Goal: Transaction & Acquisition: Purchase product/service

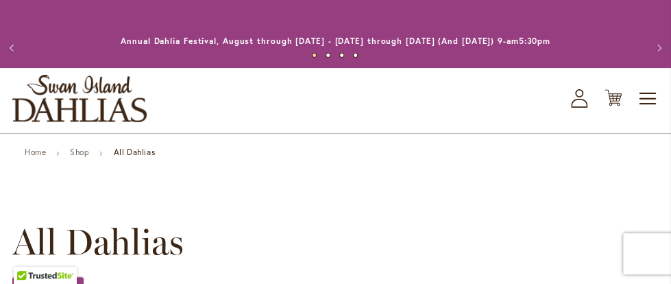
click at [582, 97] on icon "My Account" at bounding box center [579, 98] width 16 height 19
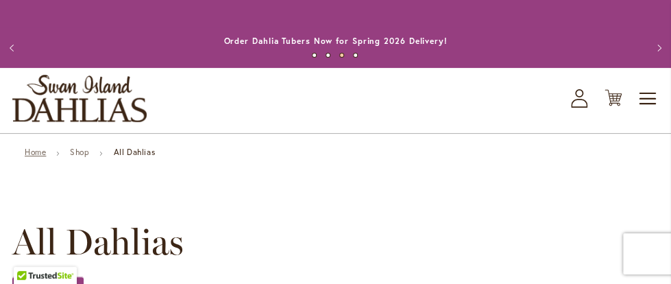
click at [32, 152] on link "Home" at bounding box center [35, 152] width 21 height 10
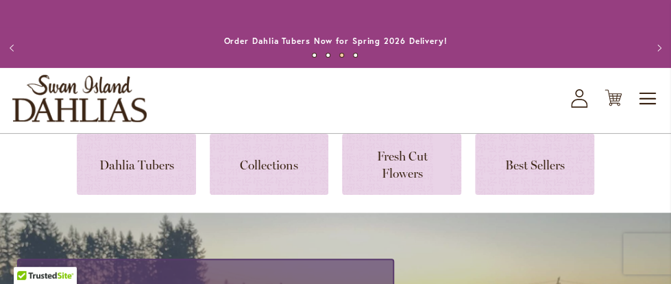
drag, startPoint x: 205, startPoint y: 35, endPoint x: 140, endPoint y: 39, distance: 65.2
click at [204, 35] on div "Order Dahlia Tubers Now for Spring 2026 Delivery!" at bounding box center [335, 41] width 589 height 14
click at [665, 45] on button "Next" at bounding box center [656, 47] width 27 height 27
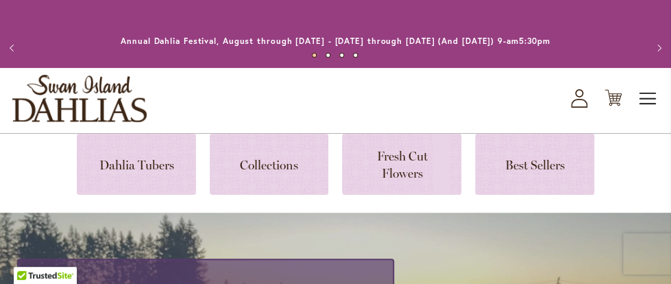
click at [653, 100] on span "Toggle Nav" at bounding box center [648, 98] width 21 height 27
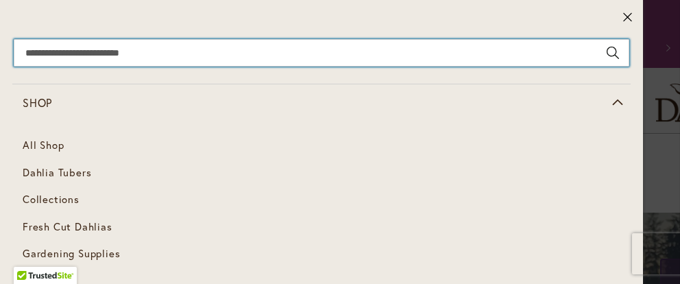
click at [165, 53] on input "Search" at bounding box center [321, 52] width 615 height 27
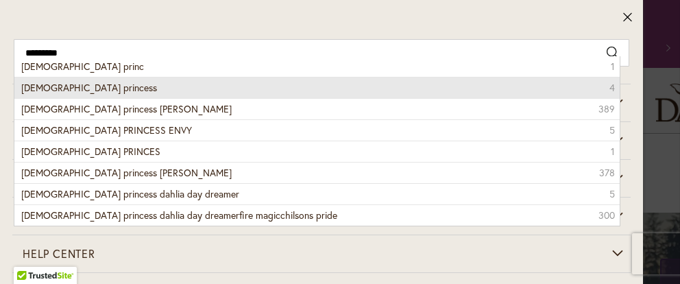
click at [61, 87] on span "Gay princess" at bounding box center [89, 87] width 136 height 13
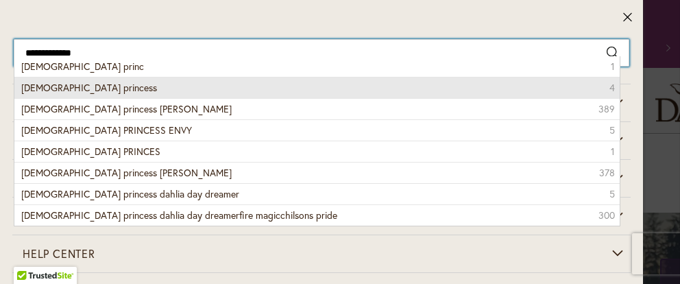
type input "**********"
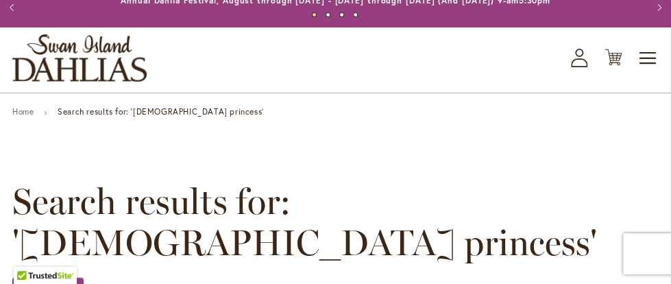
scroll to position [26, 0]
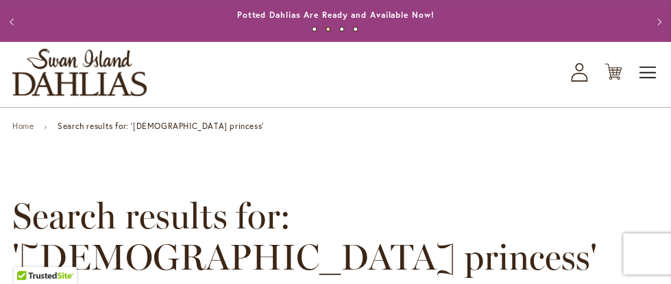
click at [645, 73] on span "Toggle Nav" at bounding box center [648, 72] width 21 height 27
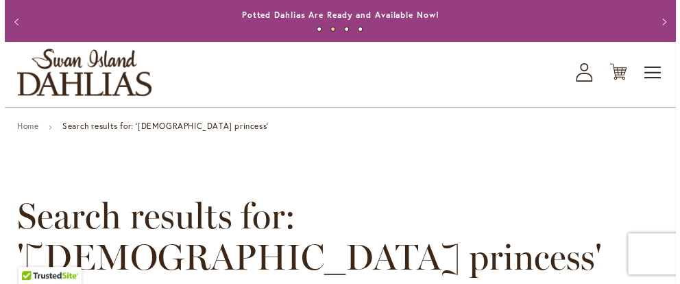
scroll to position [0, 0]
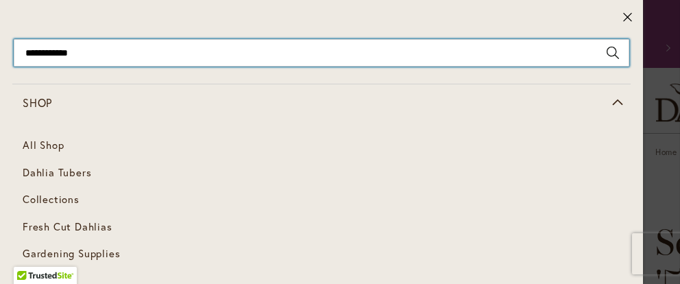
drag, startPoint x: 62, startPoint y: 45, endPoint x: 0, endPoint y: 25, distance: 64.6
click at [14, 39] on input "**********" at bounding box center [321, 52] width 615 height 27
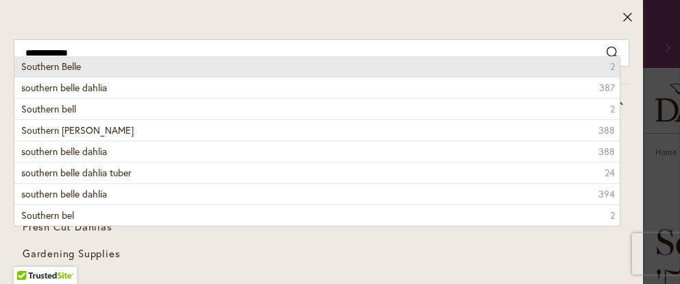
click at [64, 64] on span "Southern Belle" at bounding box center [51, 66] width 60 height 13
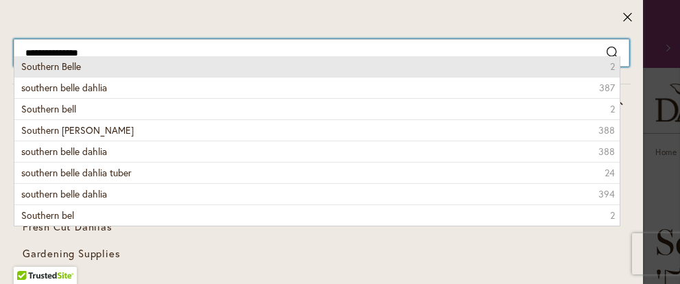
type input "**********"
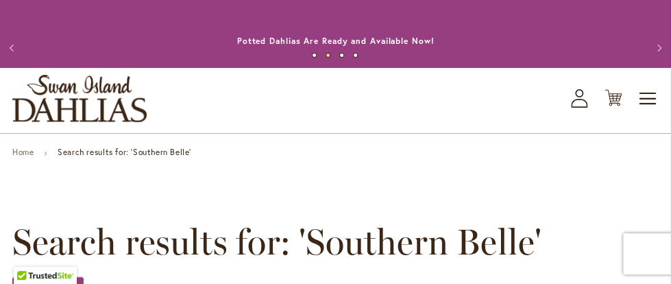
click at [662, 99] on div "Toggle Nav Shop All Shop Dahlia Tubers Collections Fresh Cut Dahlias Gardening …" at bounding box center [335, 100] width 671 height 65
click at [639, 102] on span "Toggle Nav" at bounding box center [648, 98] width 21 height 27
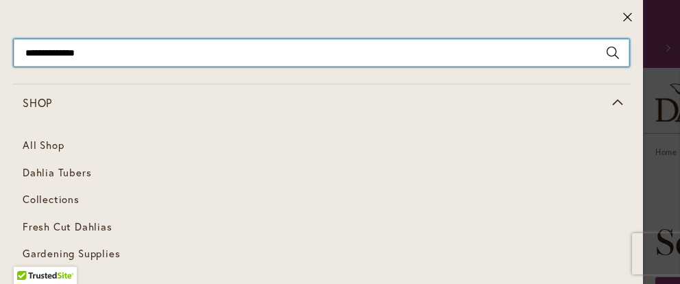
type input "**********"
click at [130, 53] on input "**********" at bounding box center [321, 52] width 615 height 27
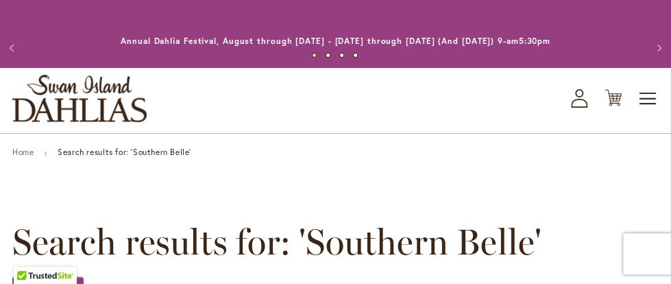
click at [644, 97] on span "Toggle Nav" at bounding box center [648, 98] width 21 height 27
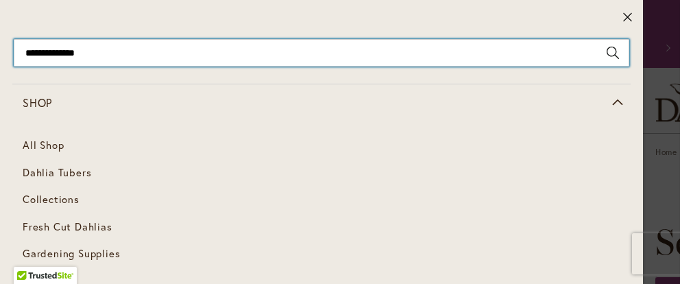
drag, startPoint x: 108, startPoint y: 56, endPoint x: 0, endPoint y: 46, distance: 108.7
click at [14, 46] on input "**********" at bounding box center [321, 52] width 615 height 27
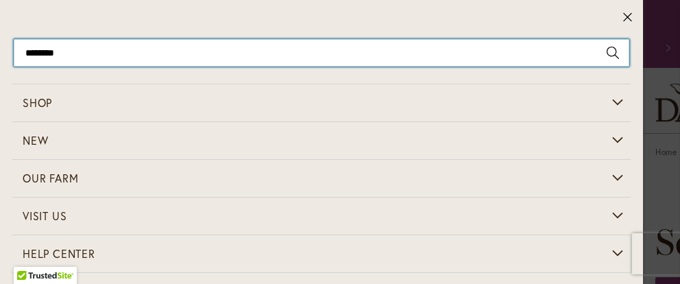
type input "*********"
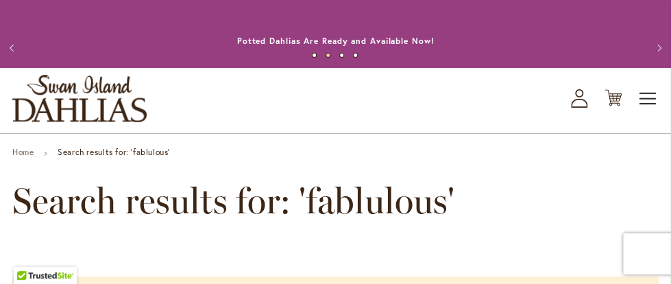
click at [642, 99] on span "Toggle Nav" at bounding box center [648, 98] width 21 height 27
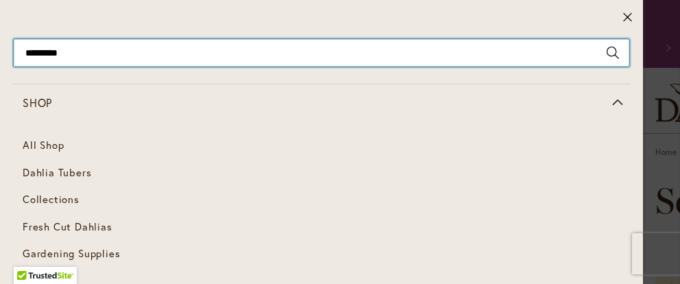
click at [42, 51] on input "*********" at bounding box center [321, 52] width 615 height 27
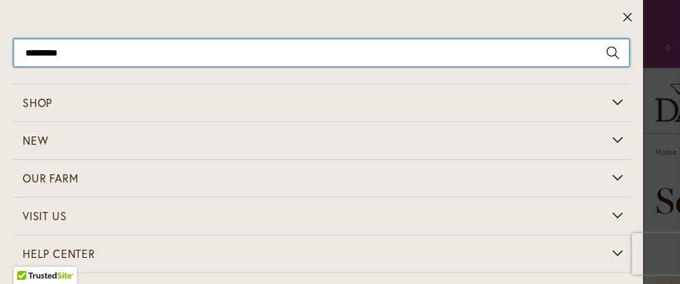
click at [42, 51] on input "*********" at bounding box center [321, 52] width 615 height 27
type input "********"
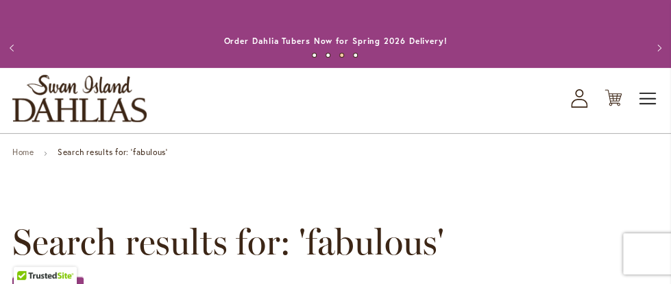
click at [641, 101] on span "Toggle Nav" at bounding box center [648, 98] width 21 height 27
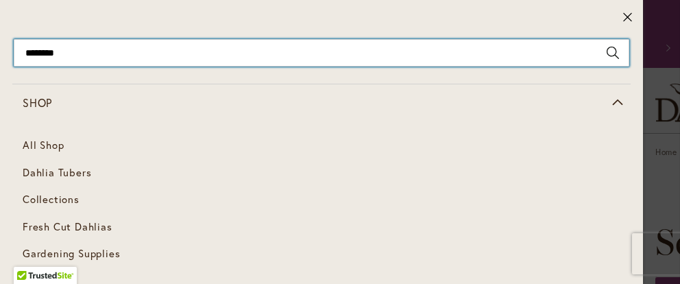
drag, startPoint x: 89, startPoint y: 59, endPoint x: 0, endPoint y: 34, distance: 92.4
click at [14, 39] on input "********" at bounding box center [321, 52] width 615 height 27
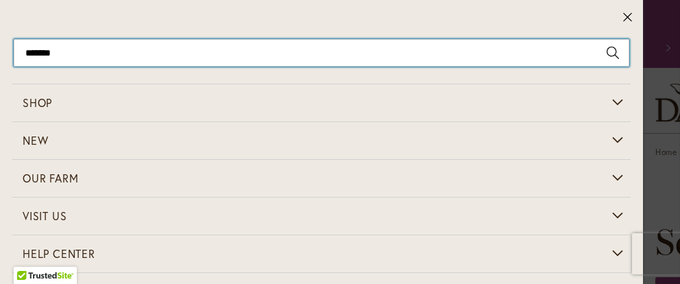
type input "********"
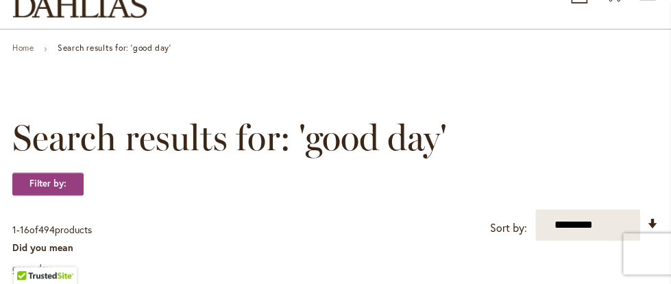
scroll to position [26, 0]
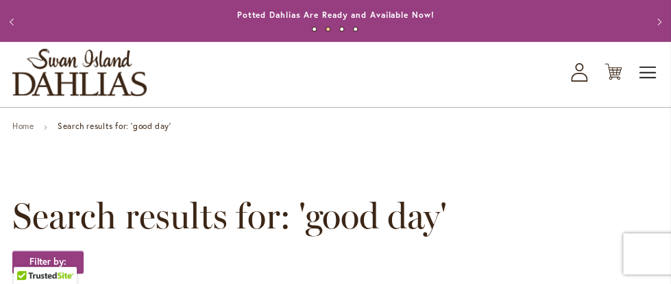
click at [649, 73] on span "Toggle Nav" at bounding box center [648, 72] width 21 height 27
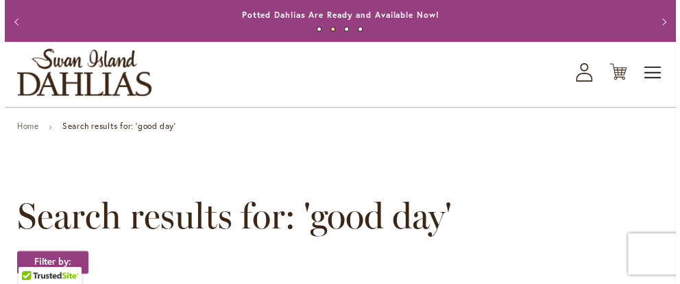
scroll to position [0, 0]
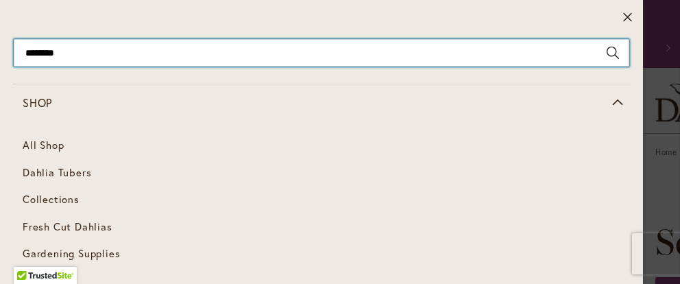
drag, startPoint x: 78, startPoint y: 57, endPoint x: 0, endPoint y: 43, distance: 79.3
click at [14, 43] on input "********" at bounding box center [321, 52] width 615 height 27
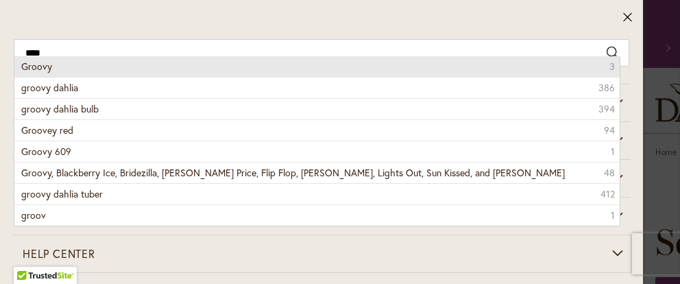
click at [37, 69] on span "Groovy" at bounding box center [36, 66] width 31 height 13
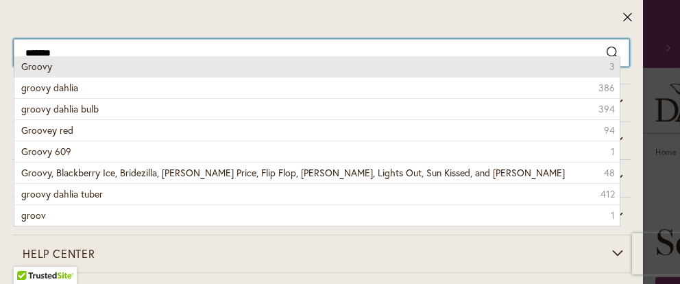
type input "******"
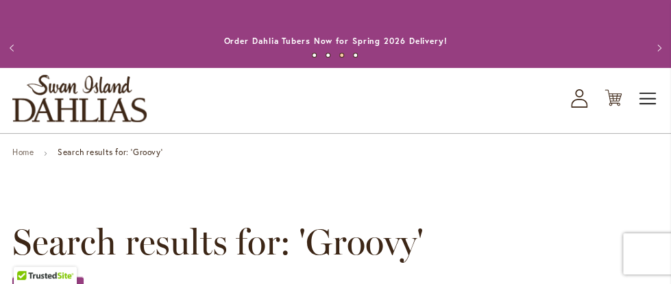
click at [645, 96] on span "Toggle Nav" at bounding box center [648, 98] width 21 height 27
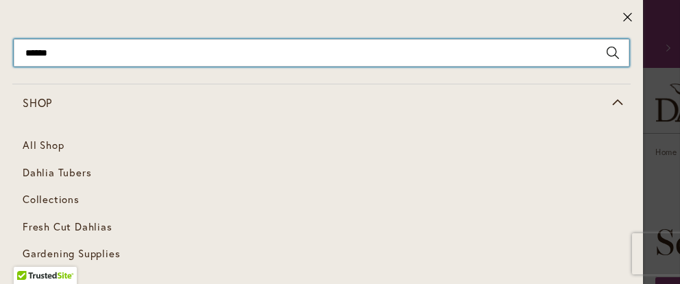
drag, startPoint x: 27, startPoint y: 60, endPoint x: 0, endPoint y: 52, distance: 28.6
click at [14, 52] on input "******" at bounding box center [321, 52] width 615 height 27
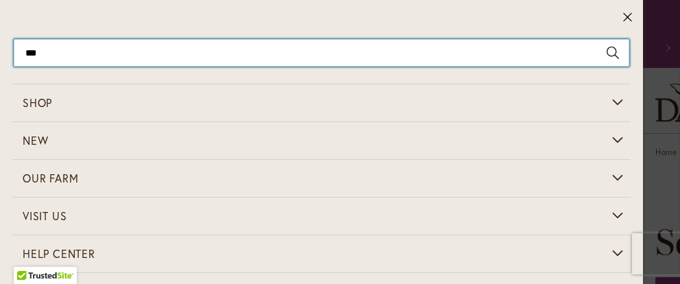
type input "****"
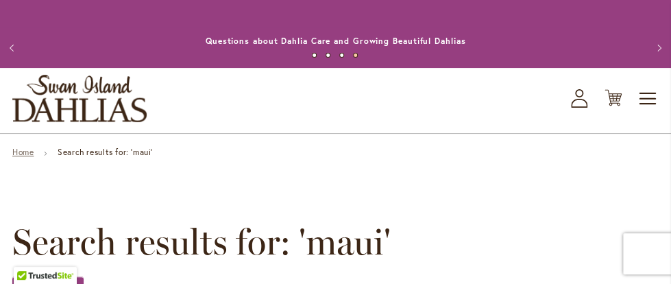
click at [28, 149] on link "Home" at bounding box center [22, 152] width 21 height 10
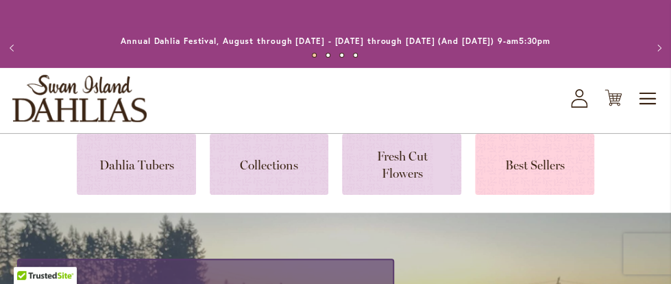
click at [534, 163] on link at bounding box center [534, 164] width 119 height 61
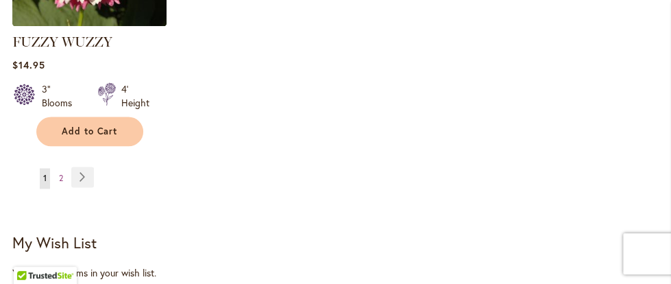
scroll to position [2033, 0]
click at [71, 167] on link "Page Next" at bounding box center [82, 177] width 23 height 21
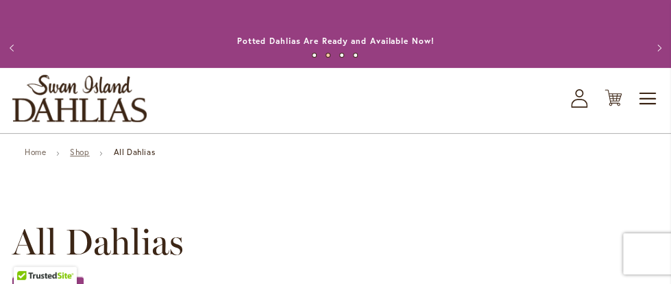
click at [89, 151] on link "Shop" at bounding box center [79, 152] width 19 height 10
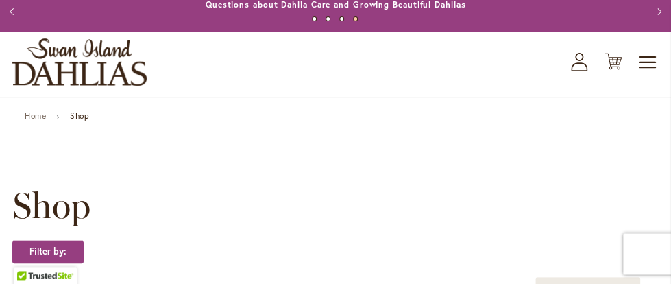
scroll to position [74, 0]
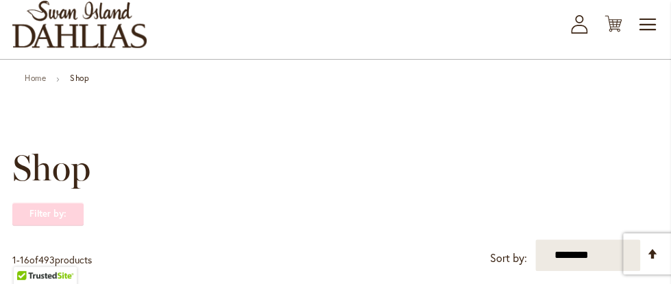
click at [60, 214] on strong "Filter by:" at bounding box center [47, 213] width 71 height 23
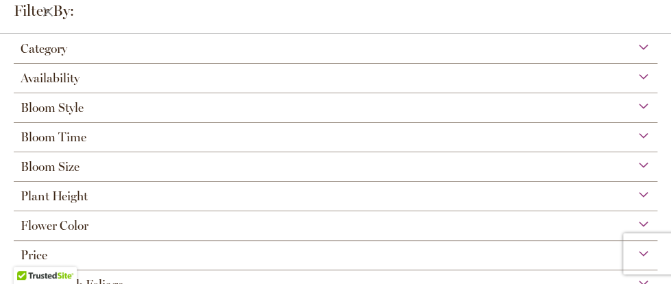
scroll to position [66, 0]
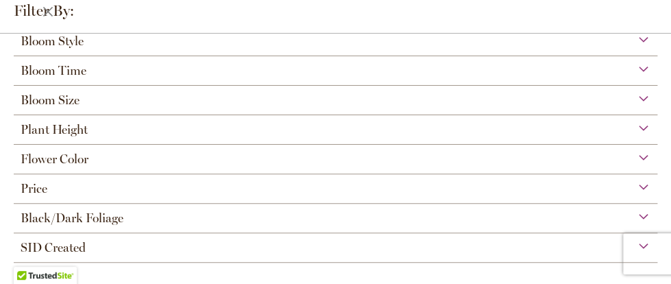
click at [635, 181] on div "Price" at bounding box center [335, 185] width 643 height 22
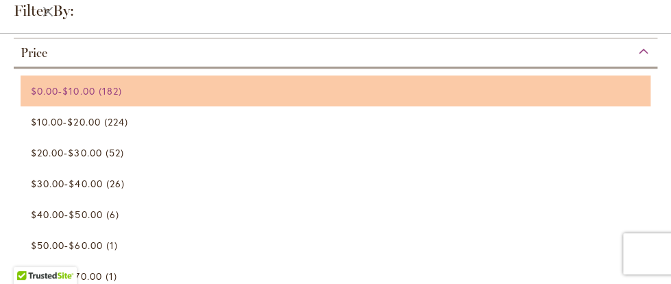
click at [95, 90] on span "$10.00" at bounding box center [78, 90] width 32 height 13
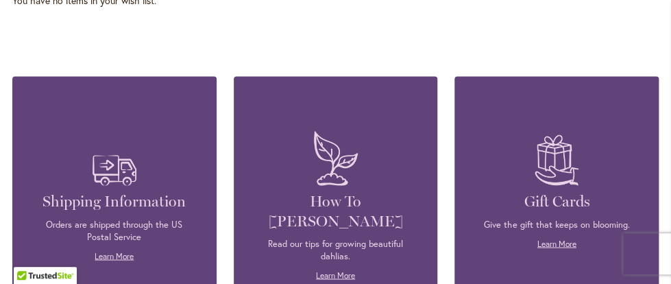
scroll to position [1933, 0]
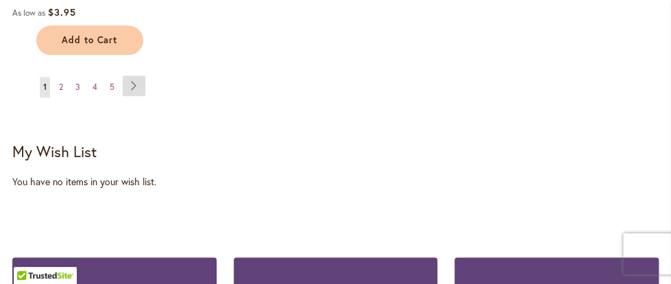
click at [123, 84] on link "Page Next" at bounding box center [134, 85] width 23 height 21
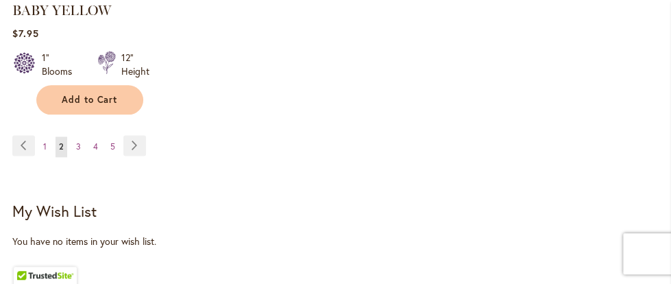
scroll to position [2033, 0]
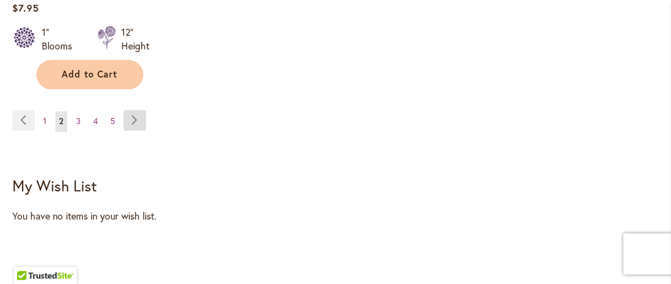
click at [143, 112] on link "Page Next" at bounding box center [134, 120] width 23 height 21
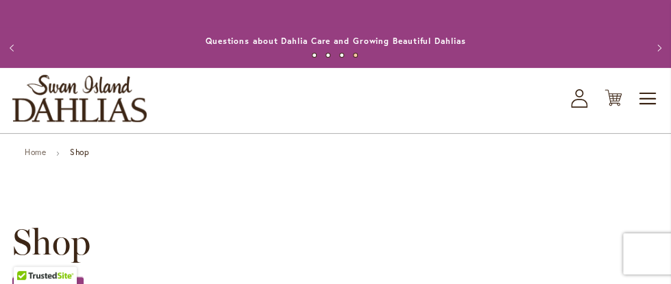
click at [32, 157] on li "Home" at bounding box center [46, 153] width 43 height 12
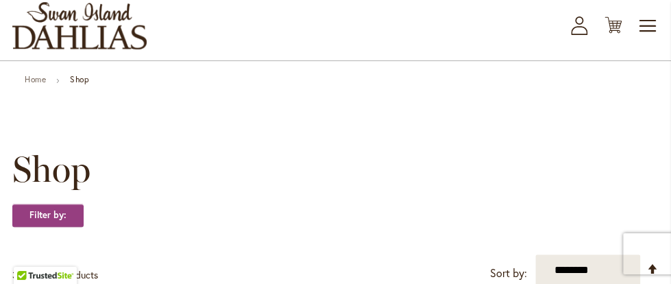
scroll to position [74, 0]
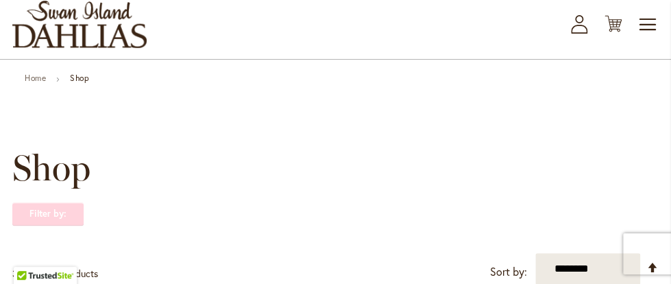
click at [60, 210] on strong "Filter by:" at bounding box center [47, 213] width 71 height 23
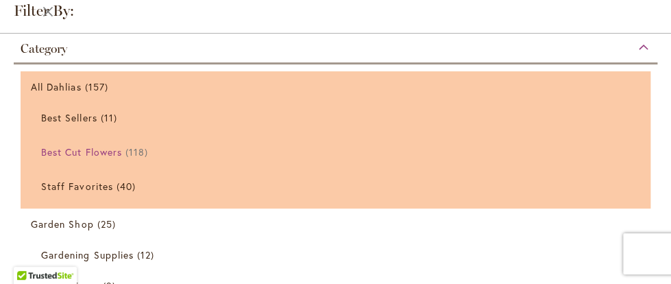
click at [97, 153] on span "Best Cut Flowers" at bounding box center [81, 151] width 81 height 13
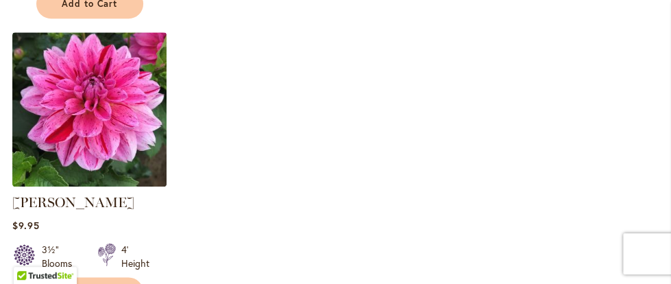
scroll to position [1959, 0]
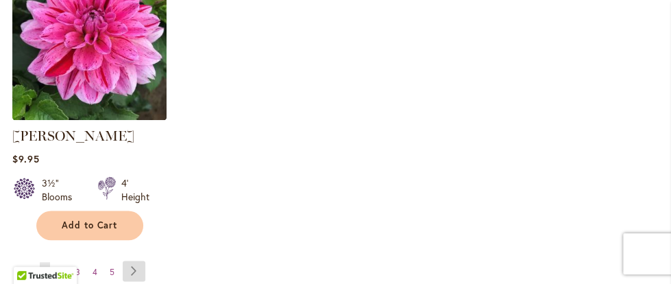
click at [123, 260] on link "Page Next" at bounding box center [134, 270] width 23 height 21
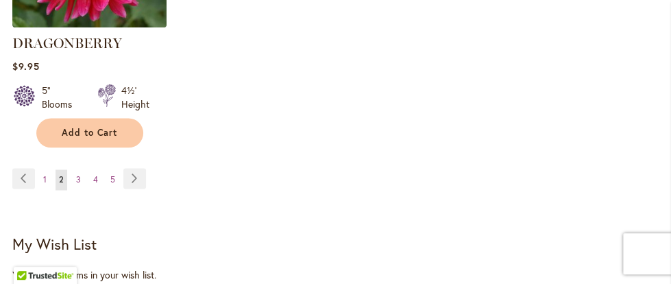
scroll to position [2108, 0]
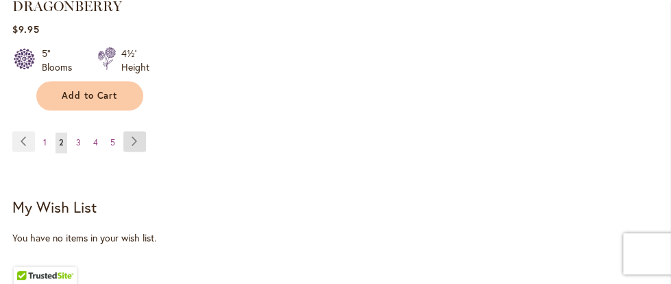
click at [144, 131] on link "Page Next" at bounding box center [134, 141] width 23 height 21
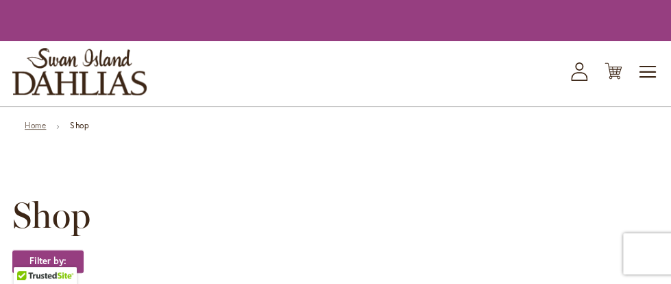
click at [42, 126] on link "Home" at bounding box center [35, 125] width 21 height 10
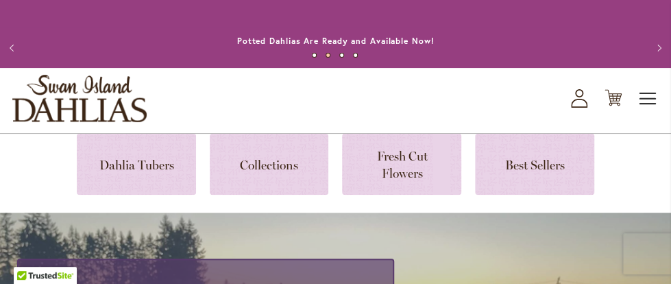
click at [651, 99] on span "Toggle Nav" at bounding box center [648, 98] width 21 height 27
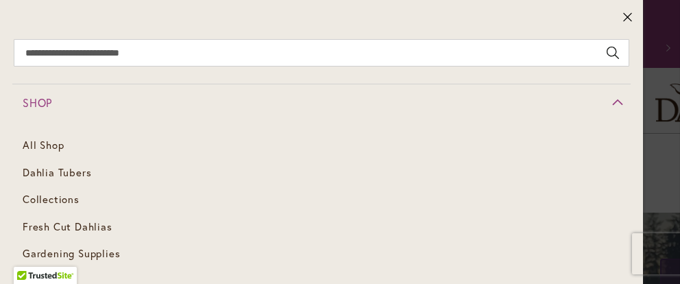
click at [34, 101] on span "Shop" at bounding box center [37, 102] width 29 height 14
click at [74, 170] on span "Dahlia Tubers" at bounding box center [57, 172] width 69 height 14
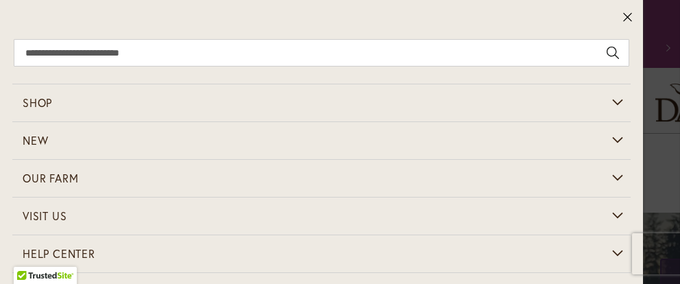
scroll to position [157, 0]
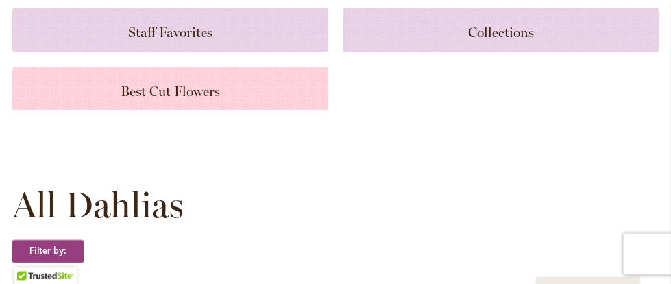
scroll to position [269, 0]
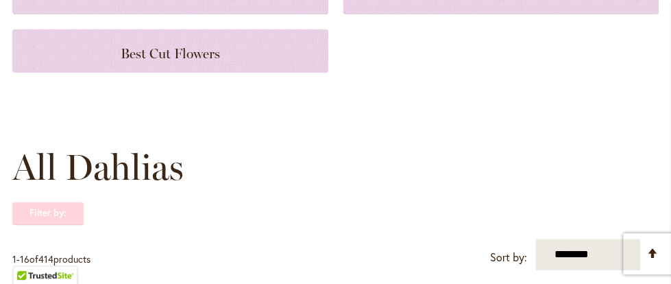
click at [63, 210] on strong "Filter by:" at bounding box center [47, 212] width 71 height 23
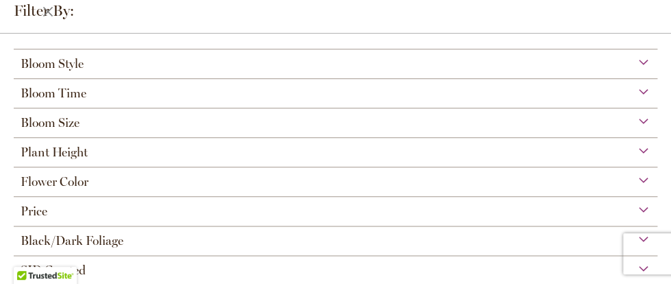
scroll to position [426, 0]
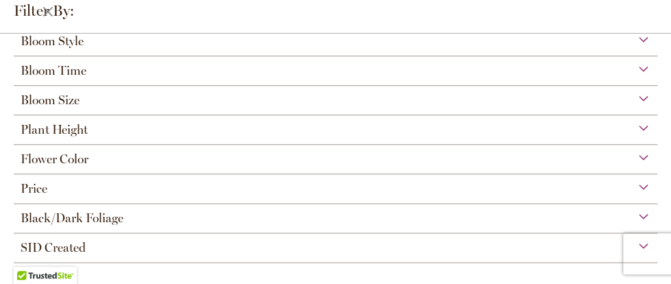
click at [632, 151] on div "Flower Color" at bounding box center [335, 156] width 643 height 22
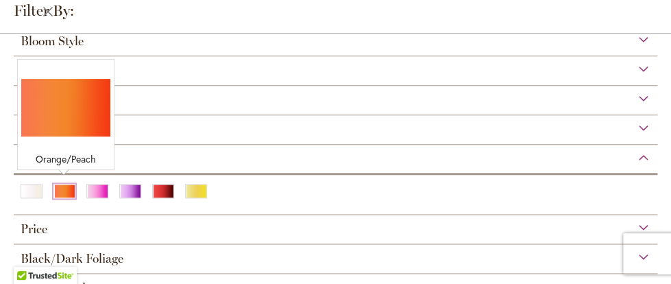
click at [56, 184] on div "Orange/Peach" at bounding box center [64, 191] width 22 height 14
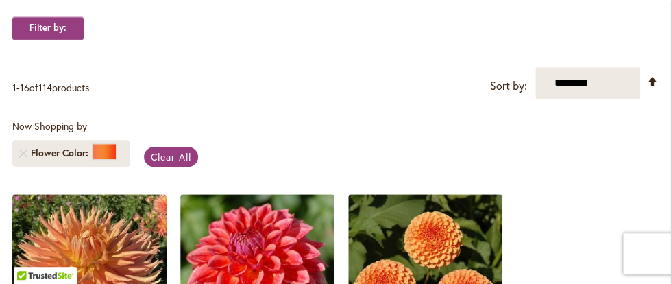
scroll to position [249, 0]
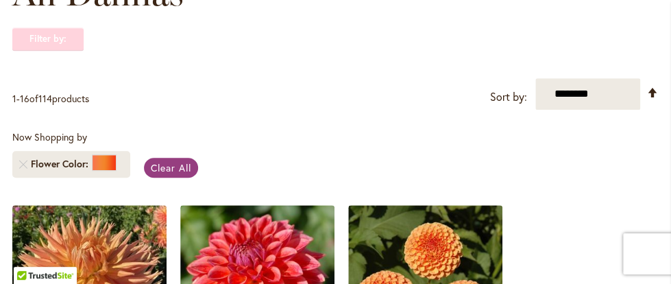
click at [66, 39] on strong "Filter by:" at bounding box center [47, 38] width 71 height 23
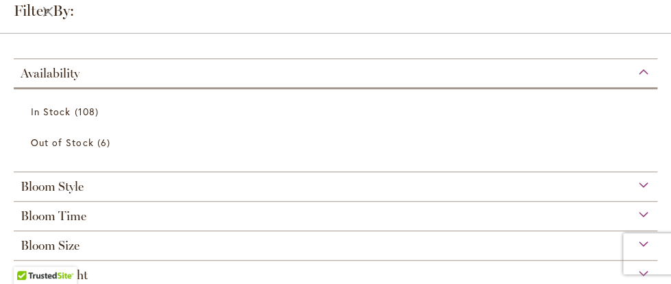
scroll to position [223, 0]
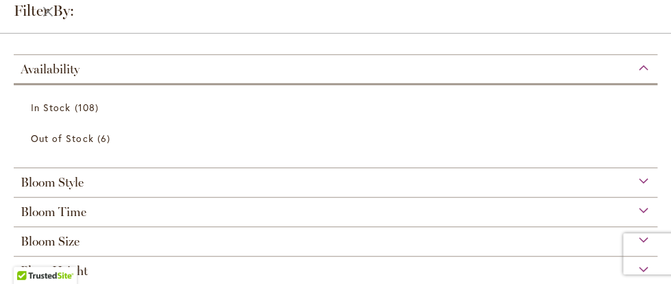
click at [77, 176] on span "Bloom Style" at bounding box center [52, 182] width 63 height 15
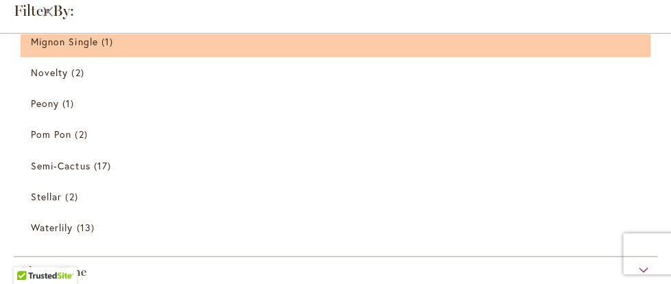
scroll to position [652, 0]
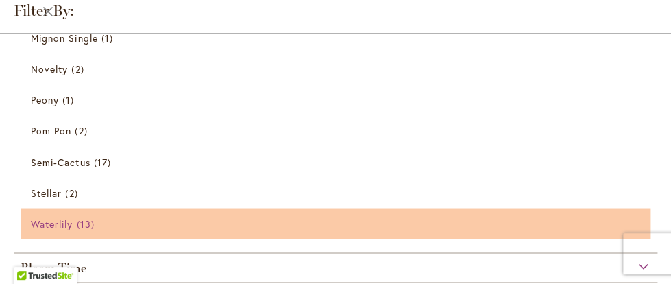
click at [54, 224] on span "Waterlily" at bounding box center [52, 223] width 42 height 13
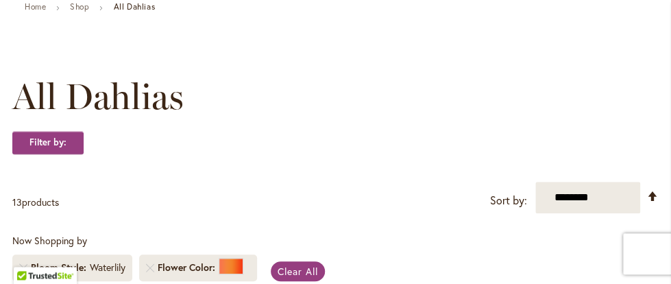
scroll to position [149, 0]
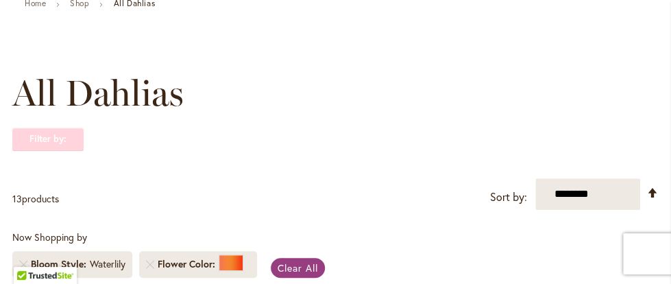
click at [68, 141] on strong "Filter by:" at bounding box center [47, 138] width 71 height 23
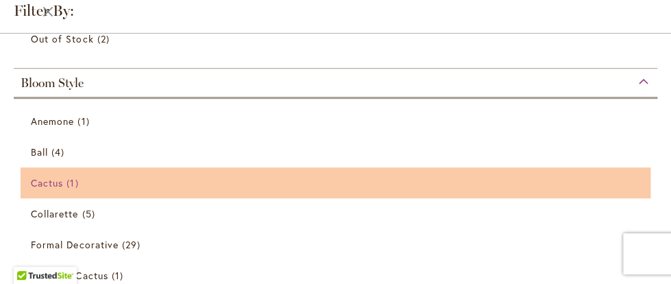
scroll to position [297, 0]
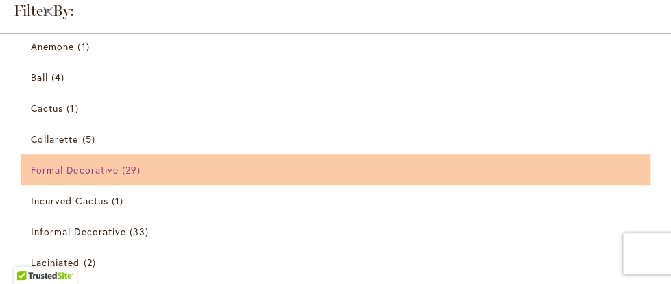
click at [125, 171] on span "29 items" at bounding box center [133, 169] width 22 height 14
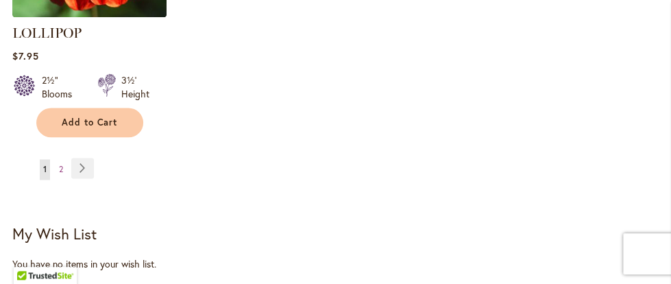
scroll to position [2082, 0]
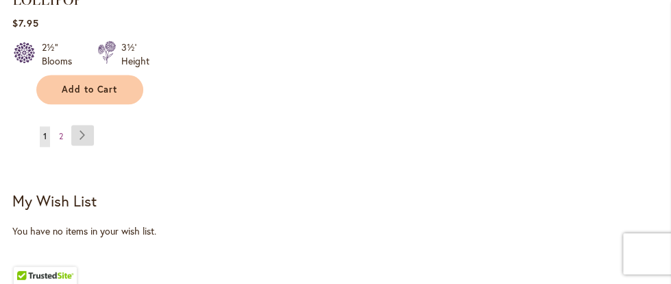
click at [71, 125] on link "Page Next" at bounding box center [82, 135] width 23 height 21
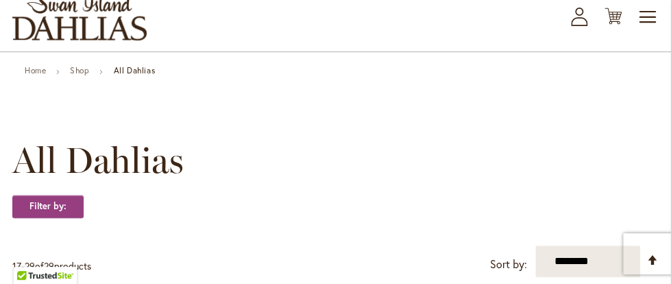
scroll to position [149, 0]
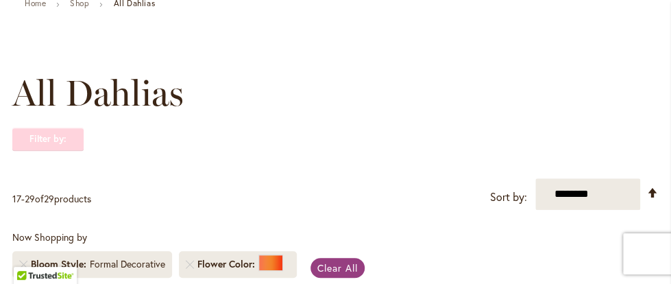
click at [26, 134] on strong "Filter by:" at bounding box center [47, 138] width 71 height 23
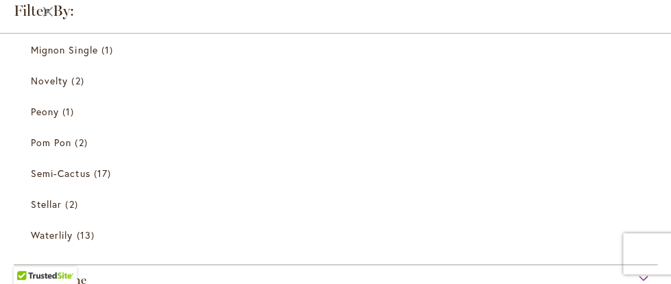
scroll to position [595, 0]
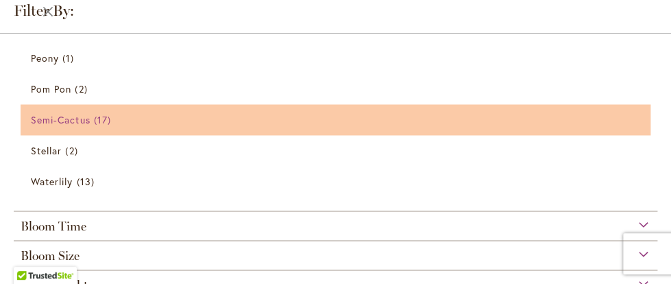
click at [50, 114] on span "Semi-Cactus" at bounding box center [61, 119] width 60 height 13
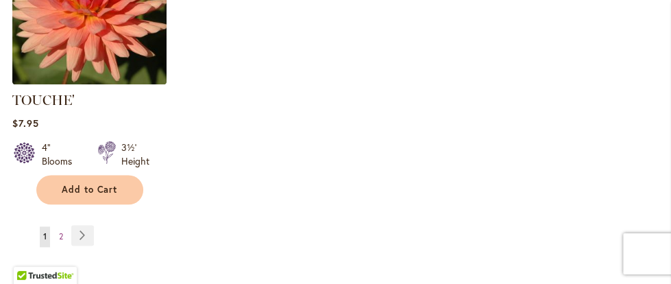
scroll to position [2033, 0]
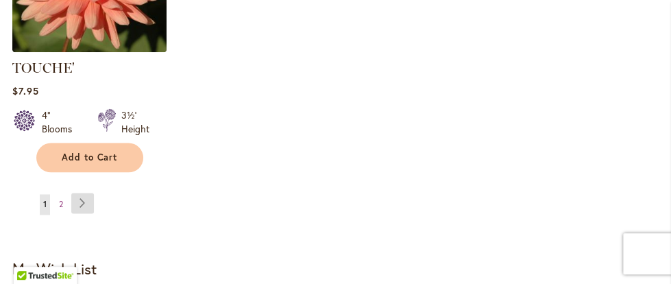
click at [71, 193] on link "Page Next" at bounding box center [82, 203] width 23 height 21
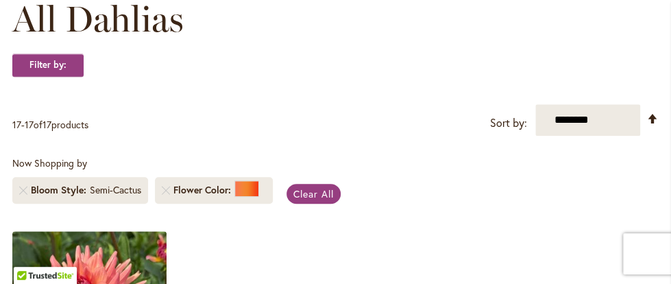
scroll to position [249, 0]
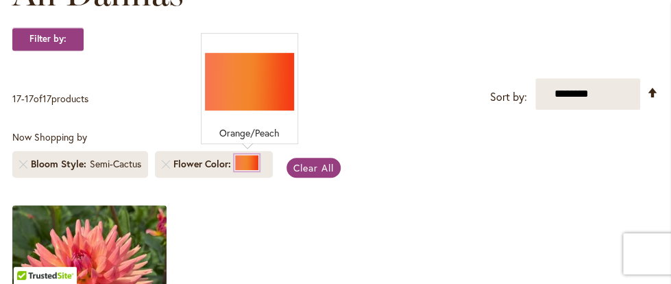
click at [251, 158] on div at bounding box center [246, 162] width 25 height 16
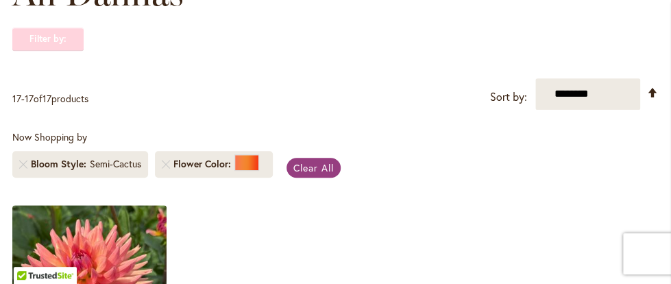
click at [50, 46] on strong "Filter by:" at bounding box center [47, 38] width 71 height 23
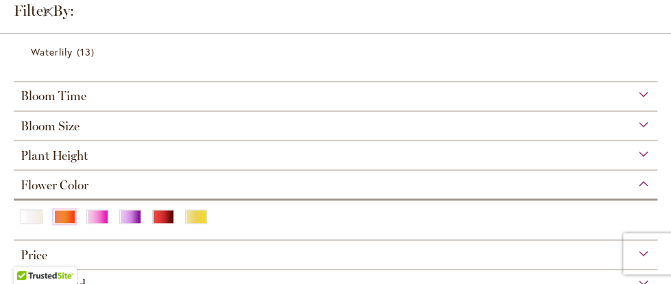
scroll to position [728, 0]
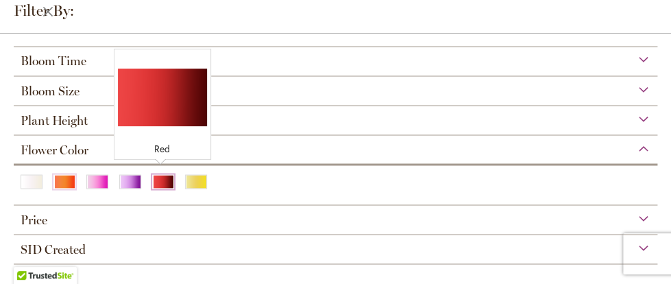
click at [156, 175] on div "Red" at bounding box center [163, 181] width 22 height 14
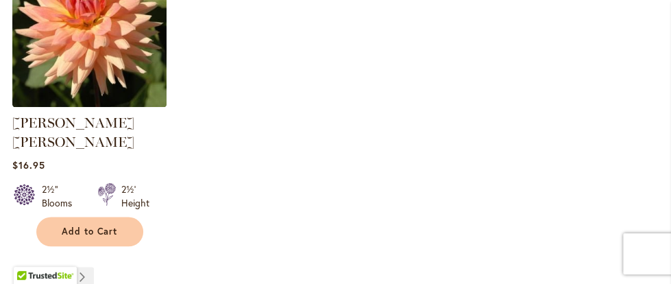
scroll to position [2033, 0]
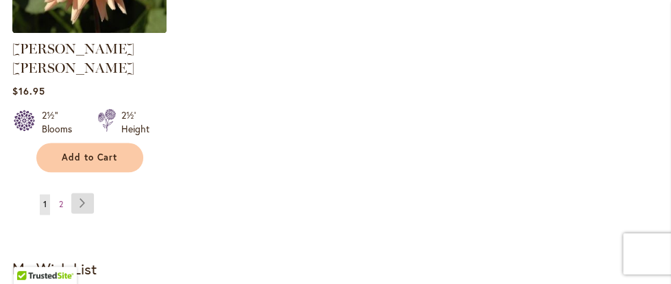
click at [71, 193] on link "Page Next" at bounding box center [82, 203] width 23 height 21
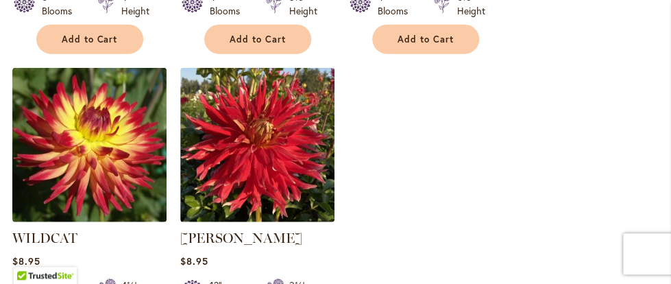
scroll to position [992, 0]
